Goal: Transaction & Acquisition: Purchase product/service

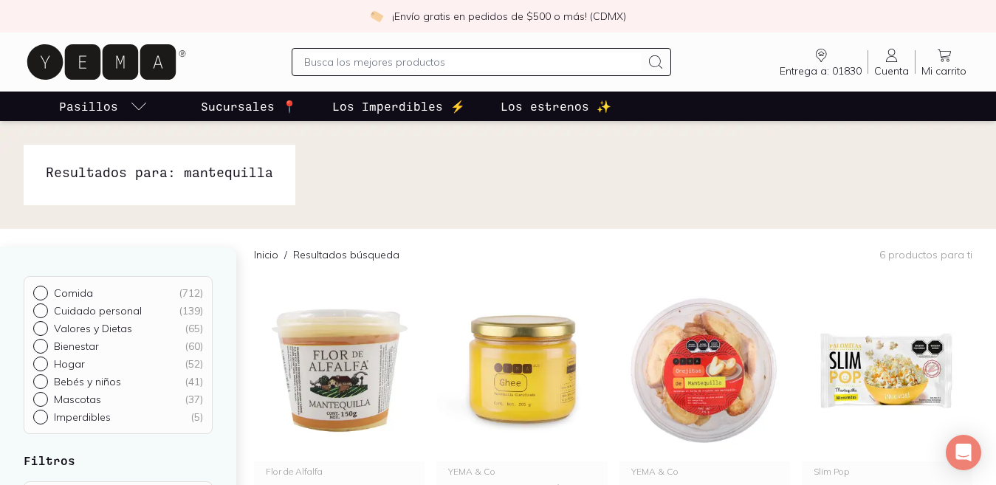
click at [354, 65] on input "text" at bounding box center [472, 62] width 337 height 18
type input "aceite"
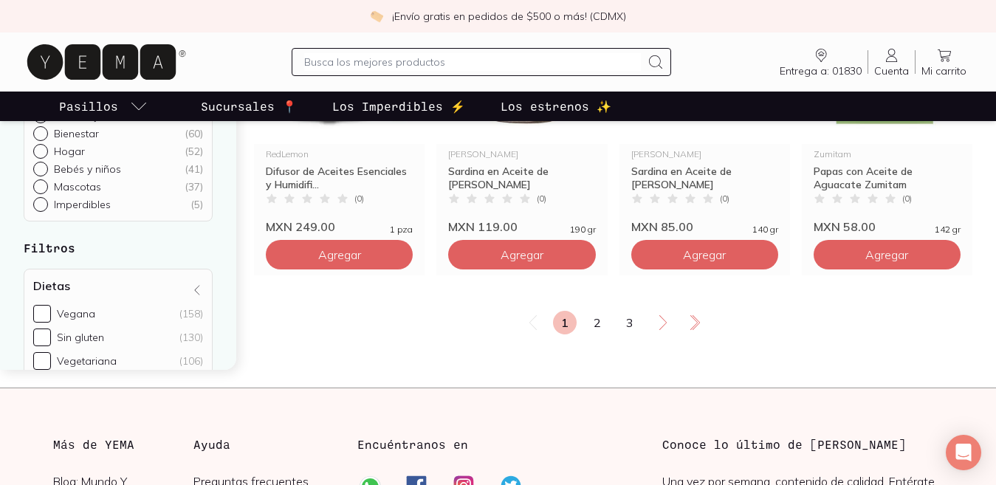
scroll to position [1954, 0]
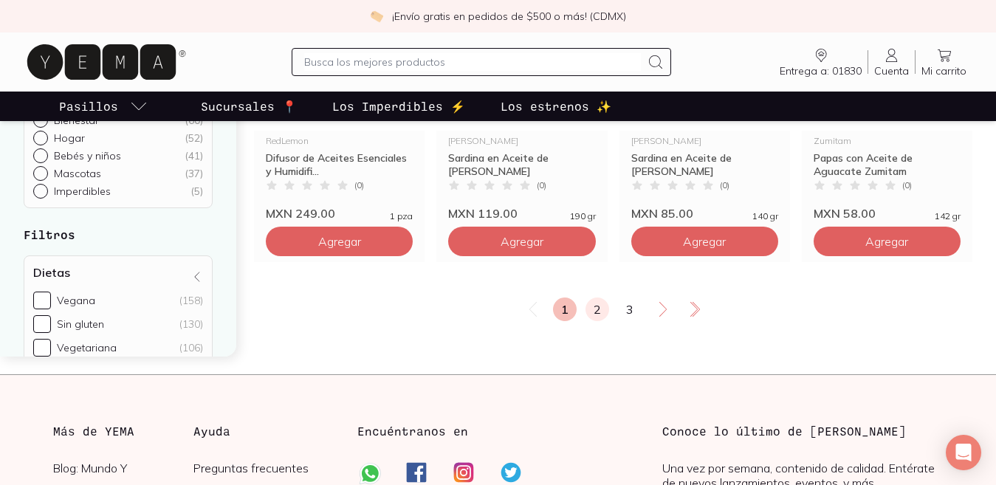
click at [599, 308] on link "2" at bounding box center [597, 309] width 24 height 24
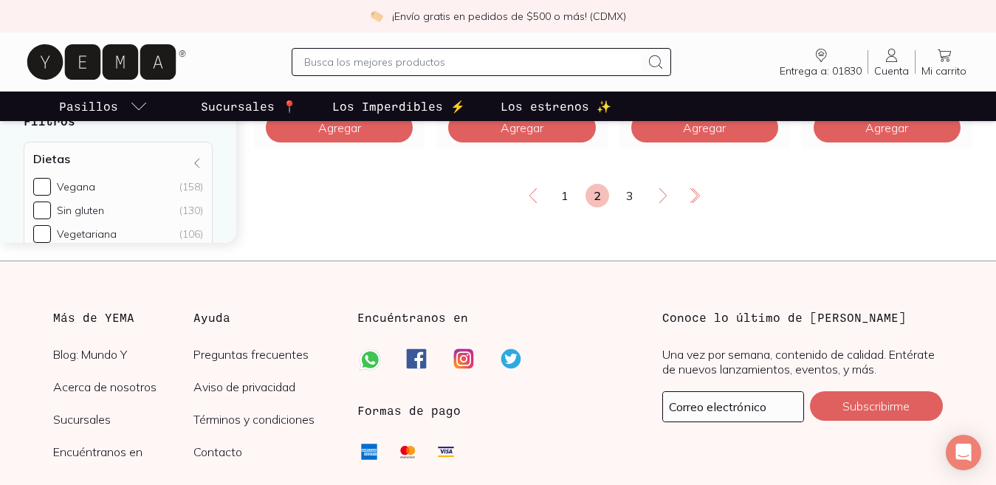
scroll to position [2072, 0]
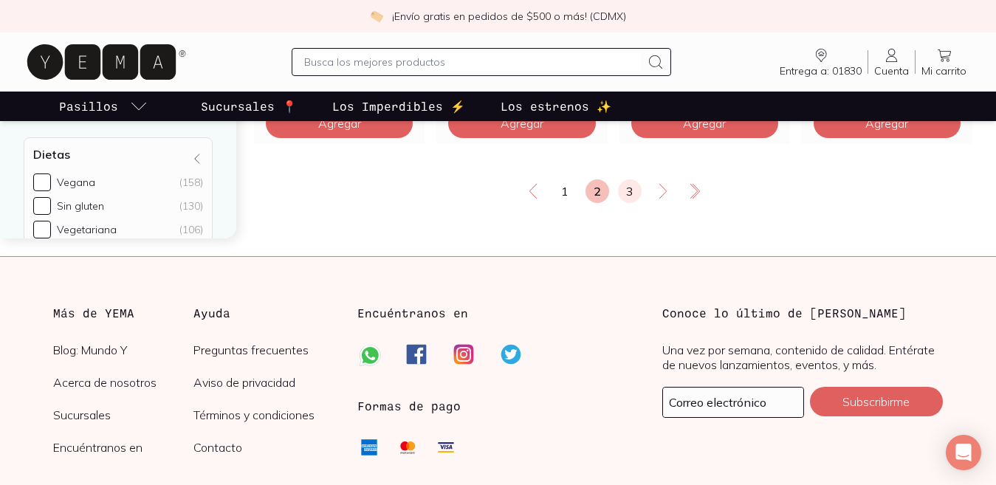
click at [630, 196] on link "3" at bounding box center [630, 191] width 24 height 24
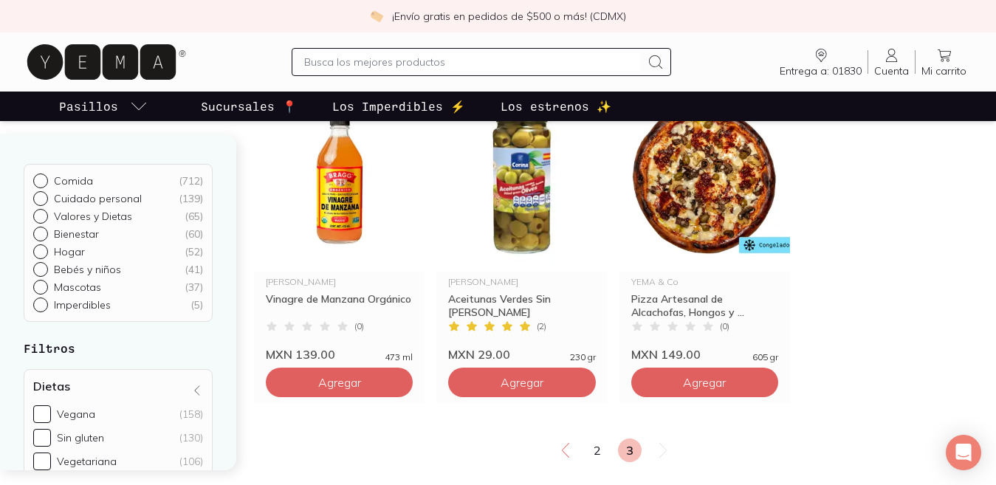
scroll to position [1168, 0]
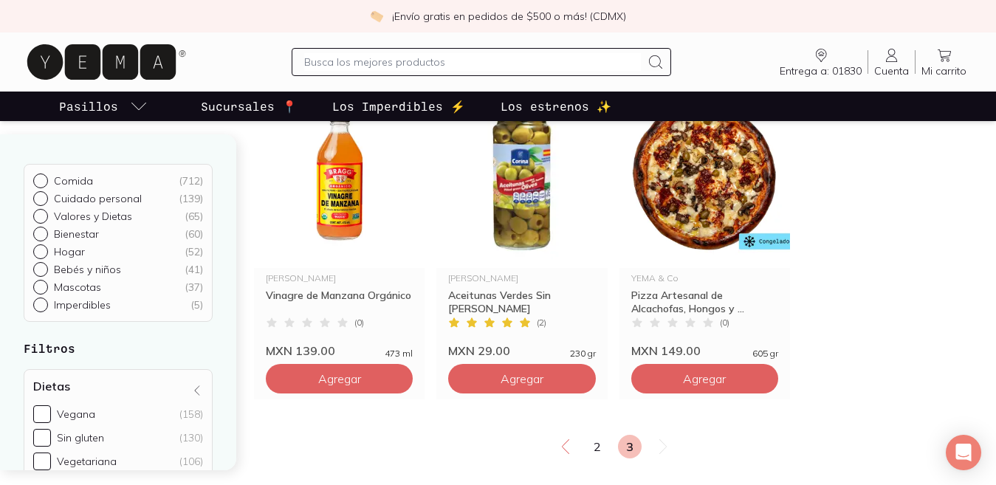
click at [391, 64] on input "text" at bounding box center [472, 62] width 337 height 18
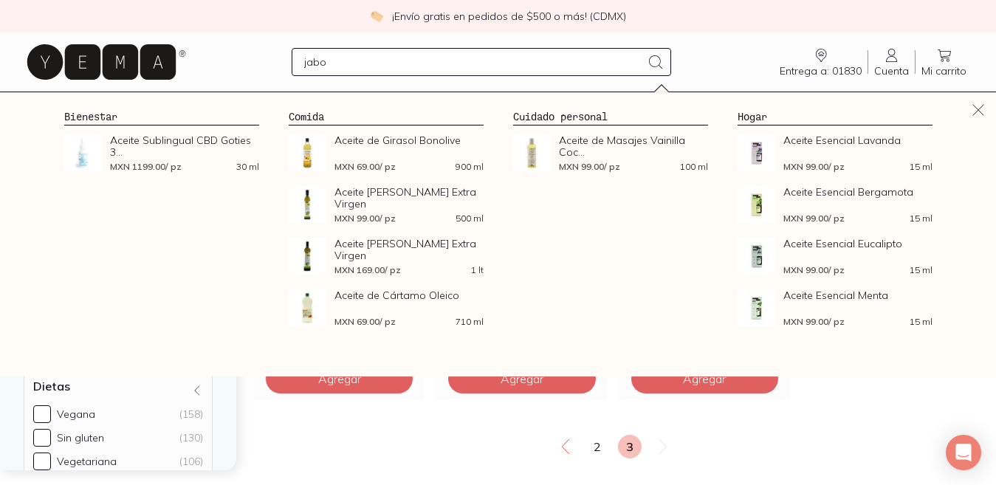
type input "jabon"
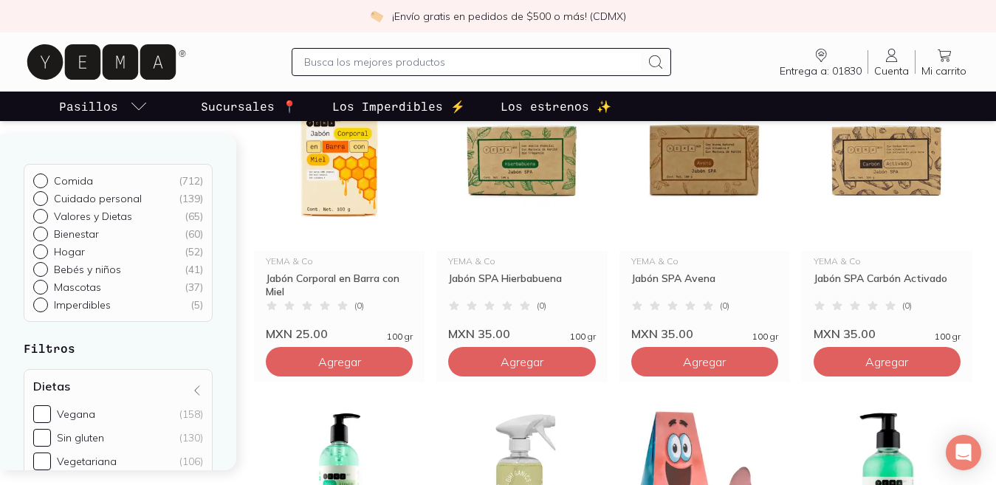
scroll to position [201, 0]
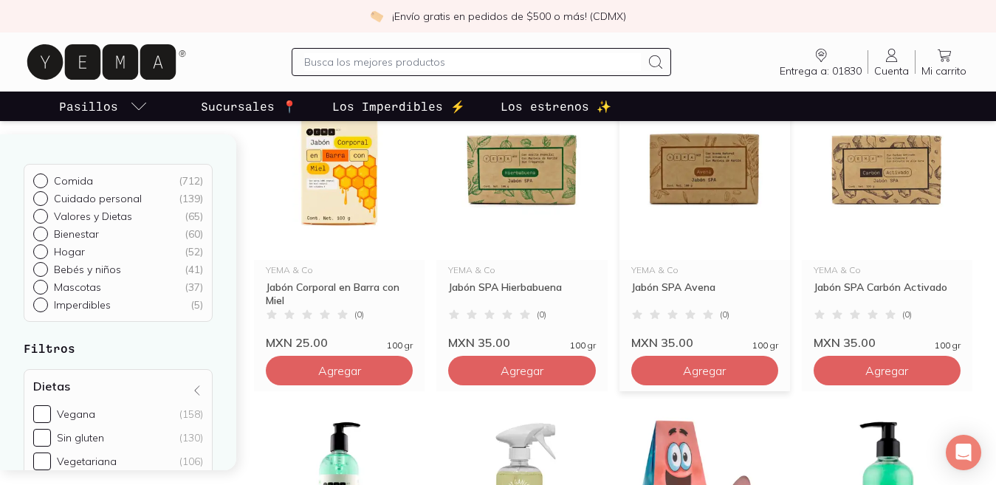
click at [706, 174] on img at bounding box center [704, 169] width 170 height 182
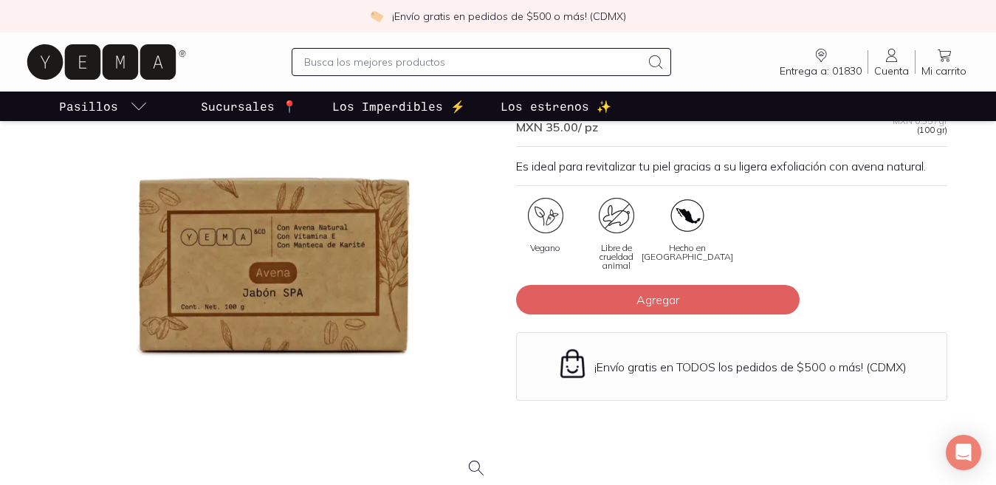
scroll to position [75, 0]
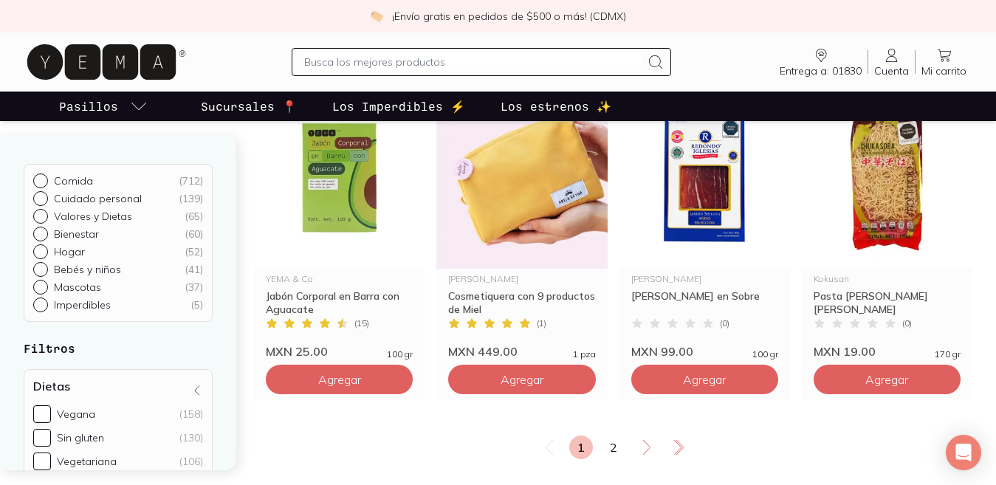
scroll to position [1913, 0]
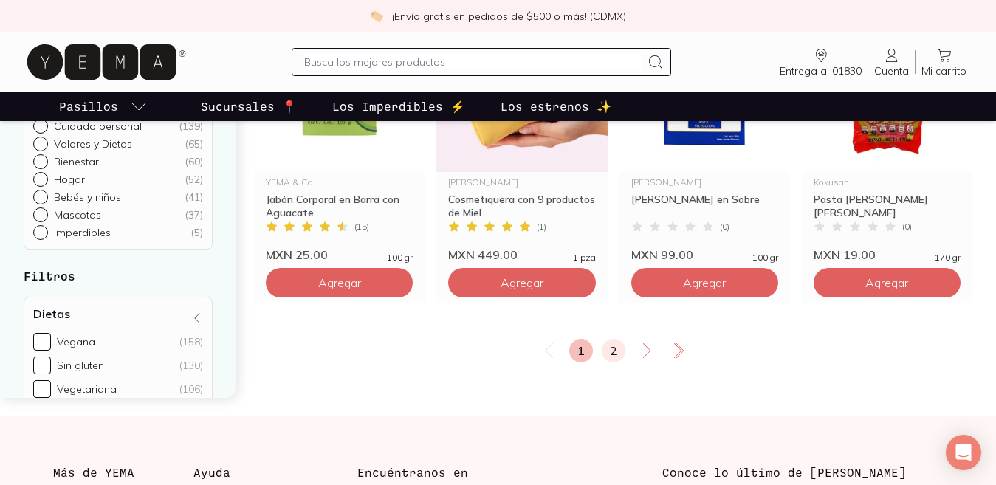
click at [614, 354] on link "2" at bounding box center [613, 351] width 24 height 24
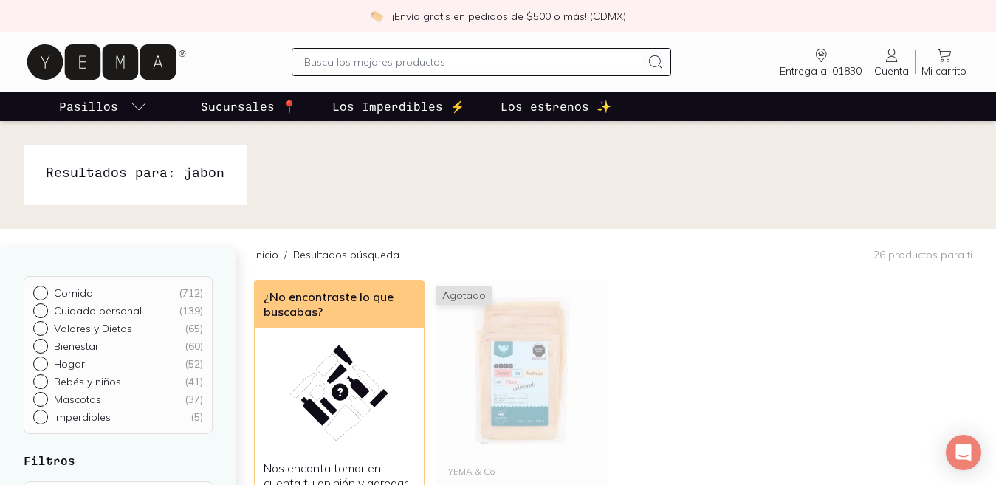
click at [390, 67] on input "text" at bounding box center [472, 62] width 337 height 18
type input "leche"
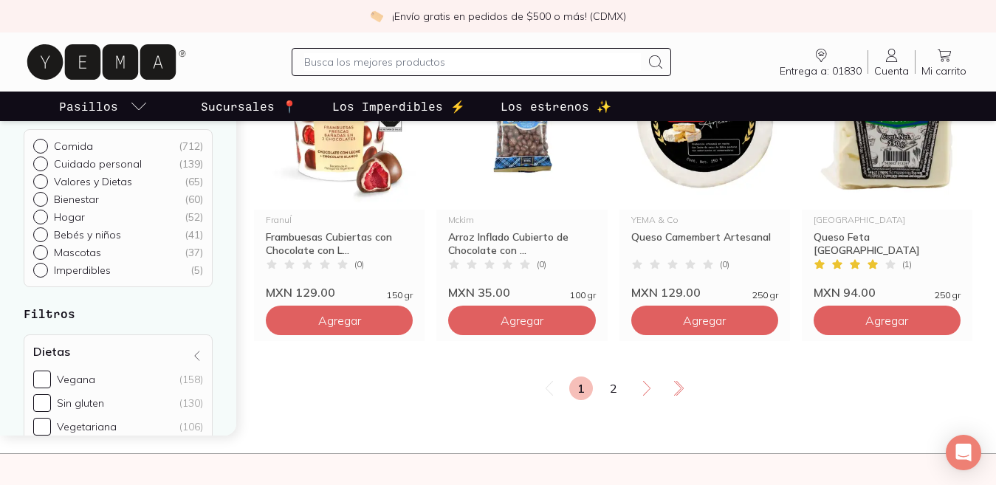
scroll to position [1880, 0]
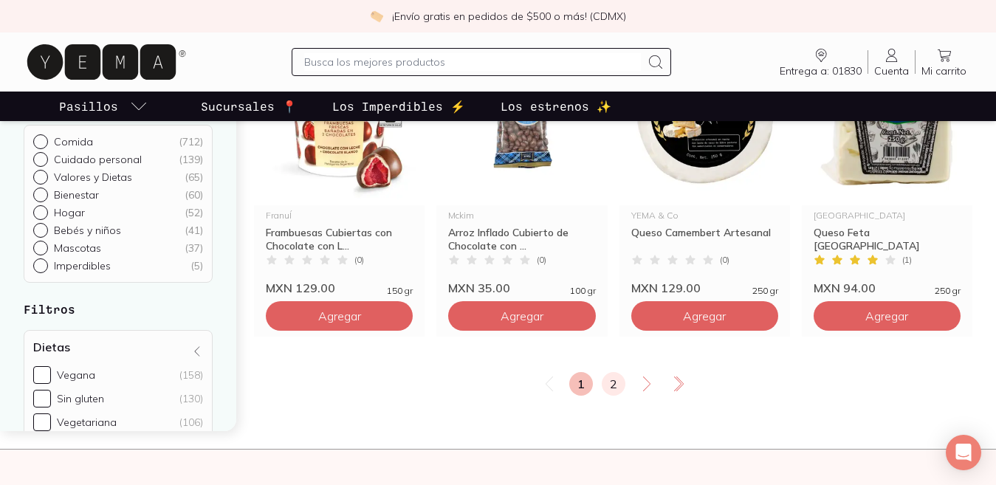
click at [607, 388] on link "2" at bounding box center [613, 384] width 24 height 24
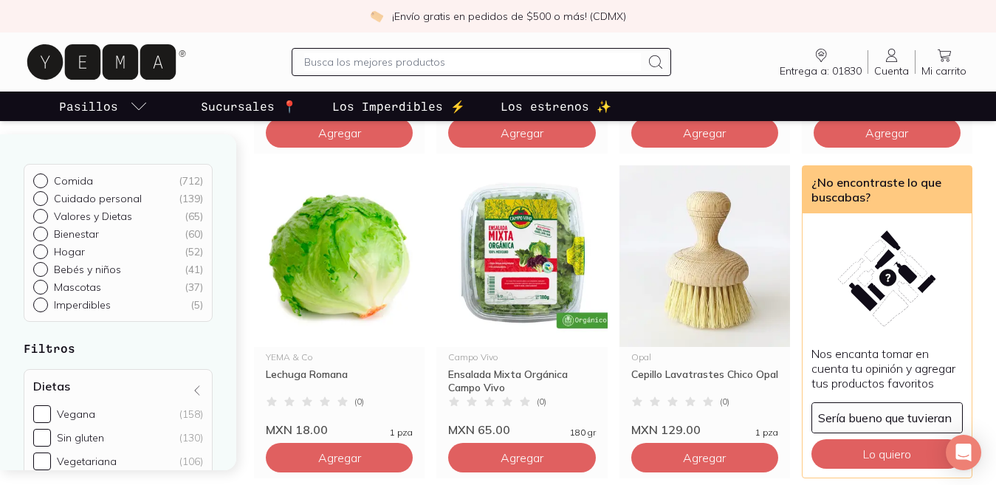
scroll to position [1607, 0]
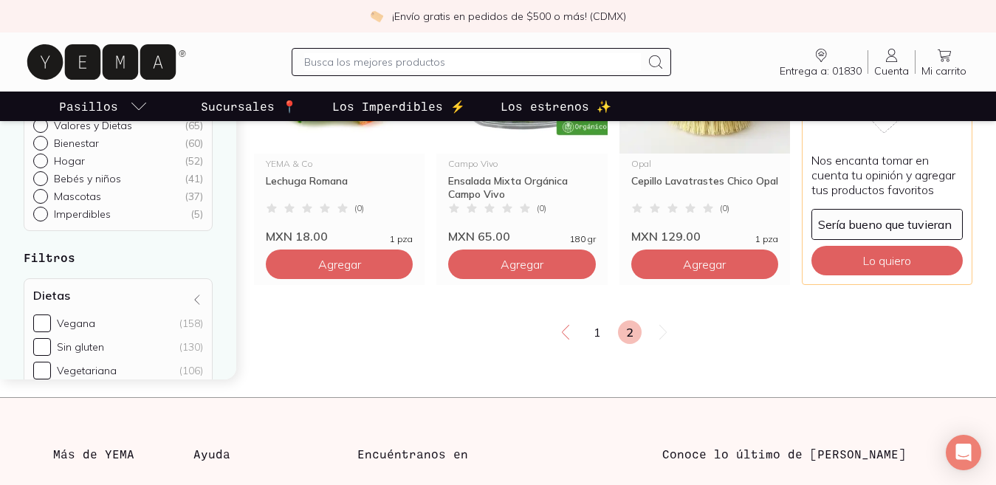
click at [435, 50] on div at bounding box center [481, 62] width 379 height 28
click at [428, 62] on input "text" at bounding box center [472, 62] width 337 height 18
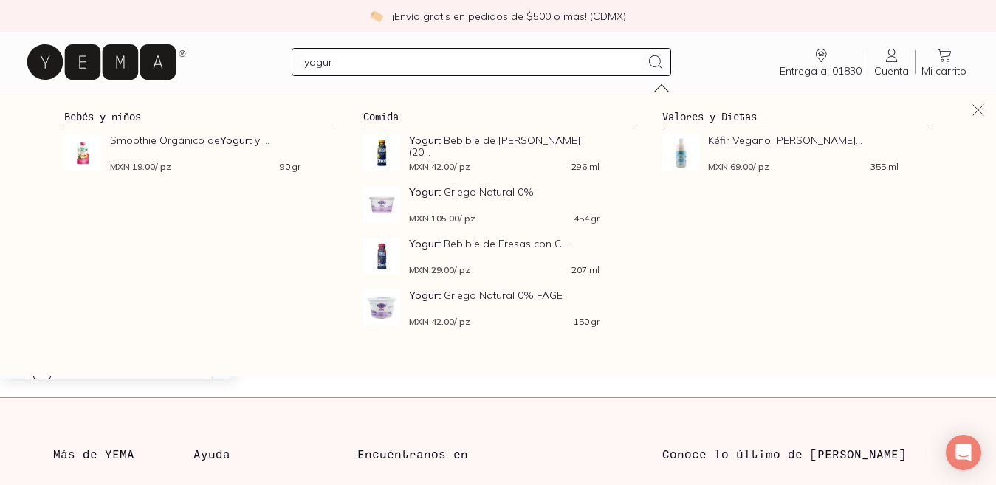
type input "yogurt"
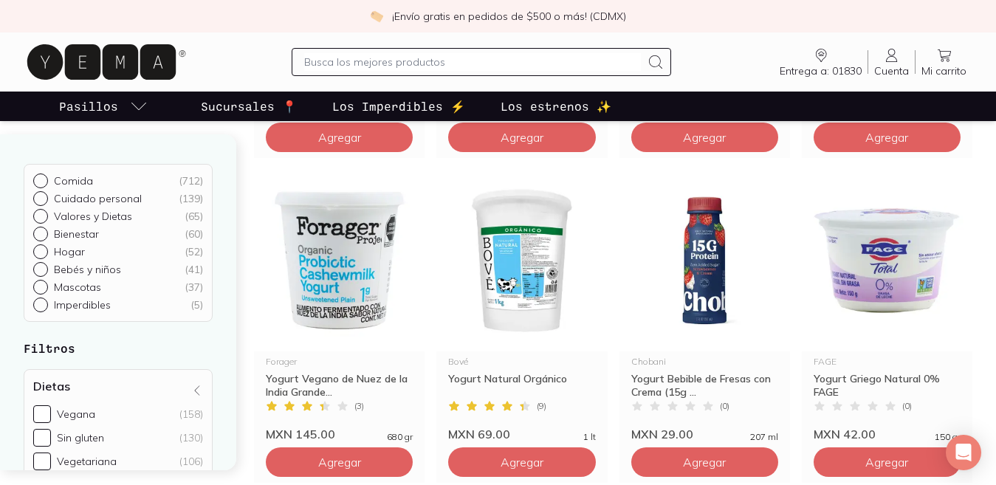
scroll to position [456, 0]
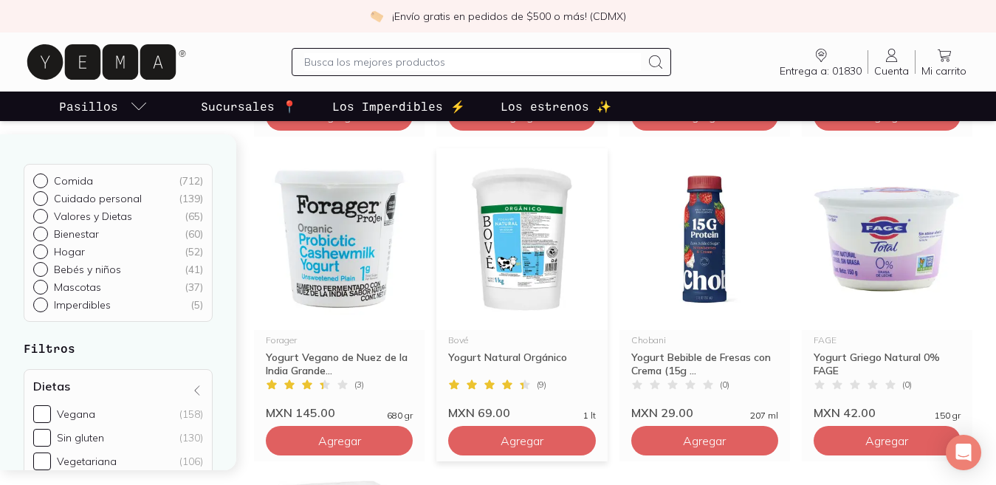
click at [477, 249] on img at bounding box center [521, 239] width 170 height 182
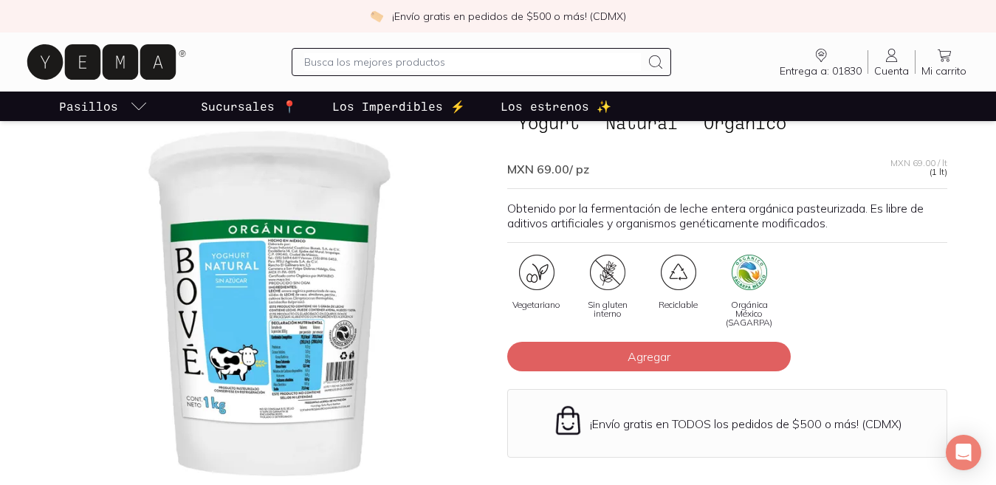
scroll to position [109, 0]
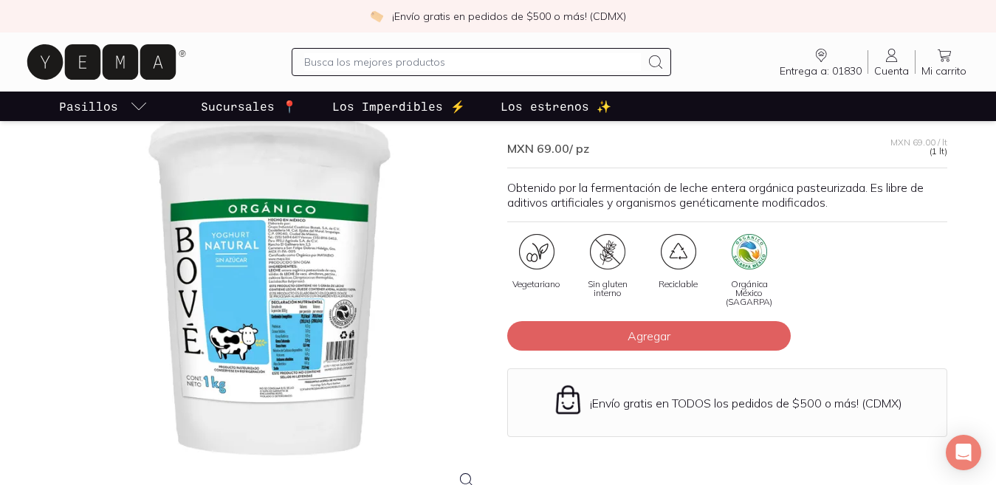
click at [244, 287] on div at bounding box center [269, 283] width 440 height 440
